Goal: Task Accomplishment & Management: Manage account settings

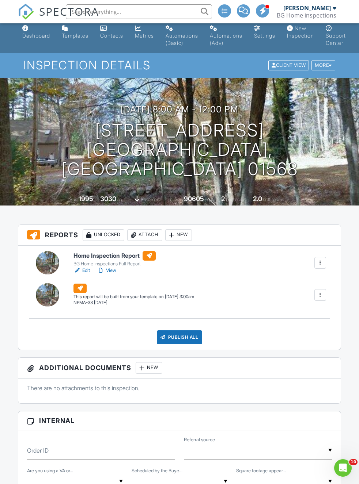
click at [304, 296] on div at bounding box center [319, 294] width 7 height 7
click at [304, 314] on div "Build Now" at bounding box center [304, 315] width 35 height 9
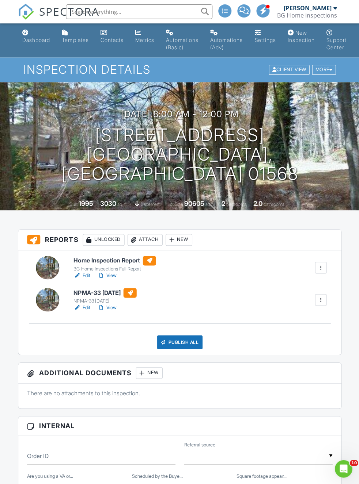
click at [320, 299] on div at bounding box center [319, 299] width 7 height 7
click at [299, 358] on div "Delete" at bounding box center [298, 356] width 15 height 8
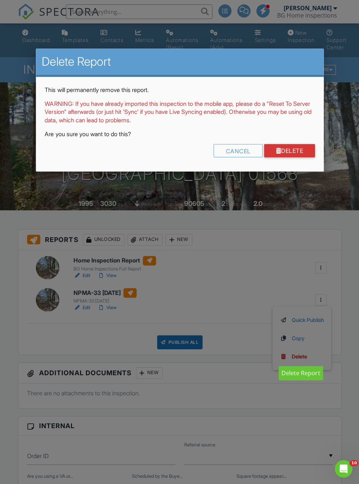
click at [298, 149] on link "Delete" at bounding box center [288, 150] width 51 height 13
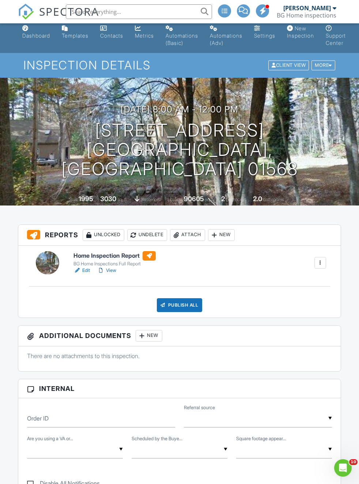
click at [190, 302] on div "Publish All" at bounding box center [180, 305] width 46 height 14
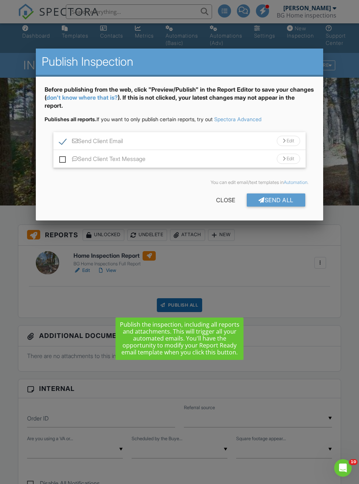
click at [286, 202] on div "Send All" at bounding box center [275, 200] width 58 height 13
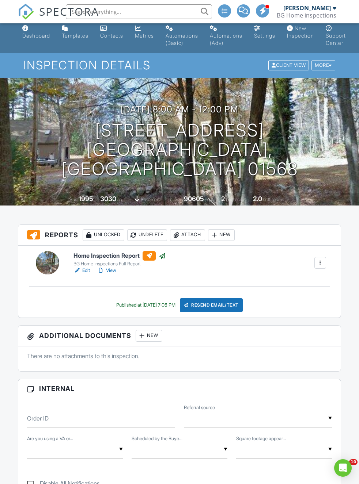
click at [323, 260] on div at bounding box center [319, 262] width 7 height 7
click at [223, 263] on div "Home Inspection Report BG Home Inspections Full Report Edit View Quick Publish …" at bounding box center [199, 262] width 261 height 23
click at [231, 235] on div "New" at bounding box center [221, 235] width 27 height 12
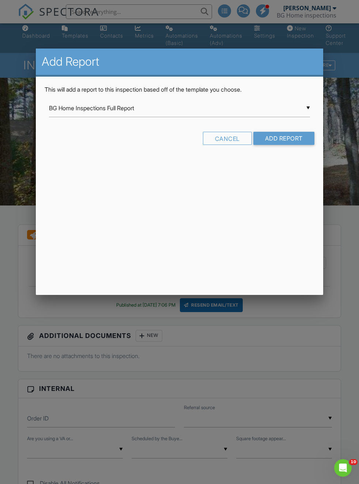
click at [298, 110] on input "BG Home Inspections Full Report" at bounding box center [179, 108] width 261 height 18
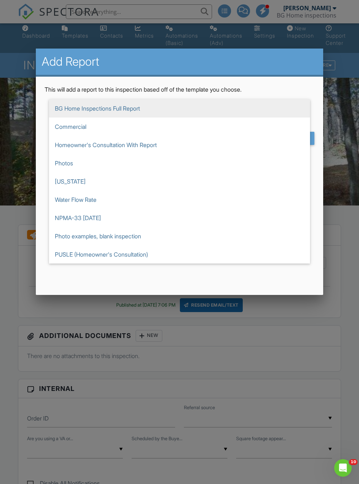
click at [107, 218] on span "NPMA-33 [DATE]" at bounding box center [179, 218] width 261 height 18
type input "NPMA-33 [DATE]"
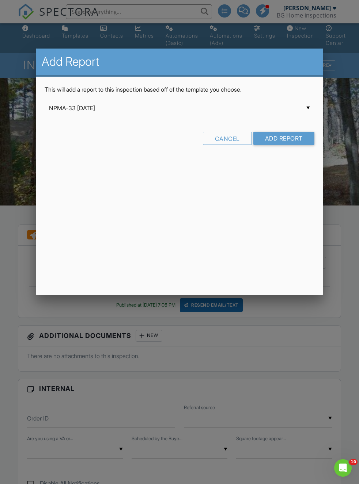
click at [297, 136] on input "Add Report" at bounding box center [283, 138] width 61 height 13
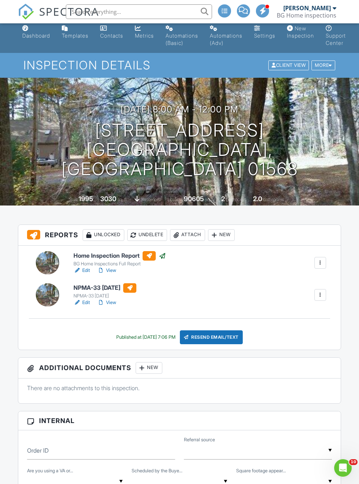
click at [236, 338] on div "Resend Email/Text" at bounding box center [211, 337] width 63 height 14
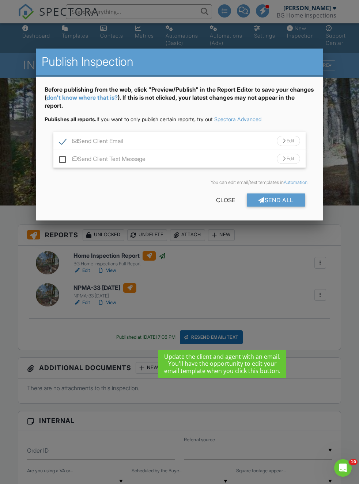
click at [289, 198] on div "Send All" at bounding box center [275, 200] width 58 height 13
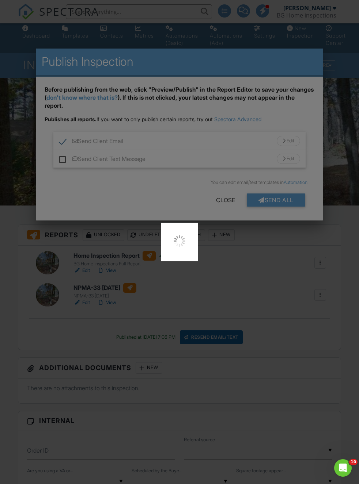
click at [292, 272] on div at bounding box center [179, 242] width 359 height 484
click at [257, 322] on div at bounding box center [179, 242] width 359 height 484
click at [251, 290] on div at bounding box center [179, 242] width 359 height 484
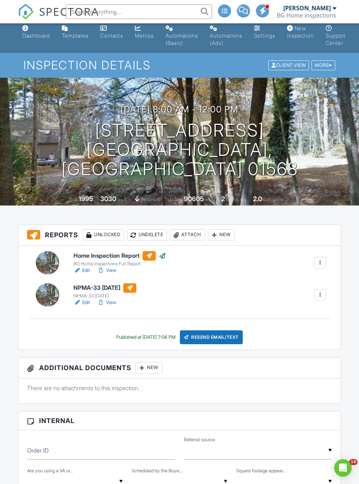
click at [237, 336] on div "Resend Email/Text" at bounding box center [211, 337] width 63 height 14
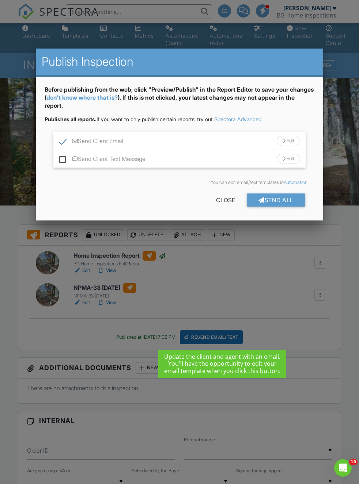
click at [284, 202] on div "Send All" at bounding box center [275, 200] width 58 height 13
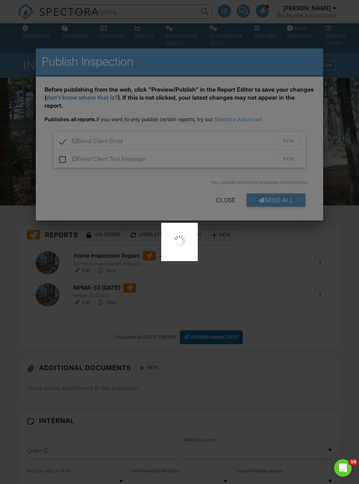
click at [295, 275] on div at bounding box center [179, 242] width 359 height 484
